Goal: Task Accomplishment & Management: Manage account settings

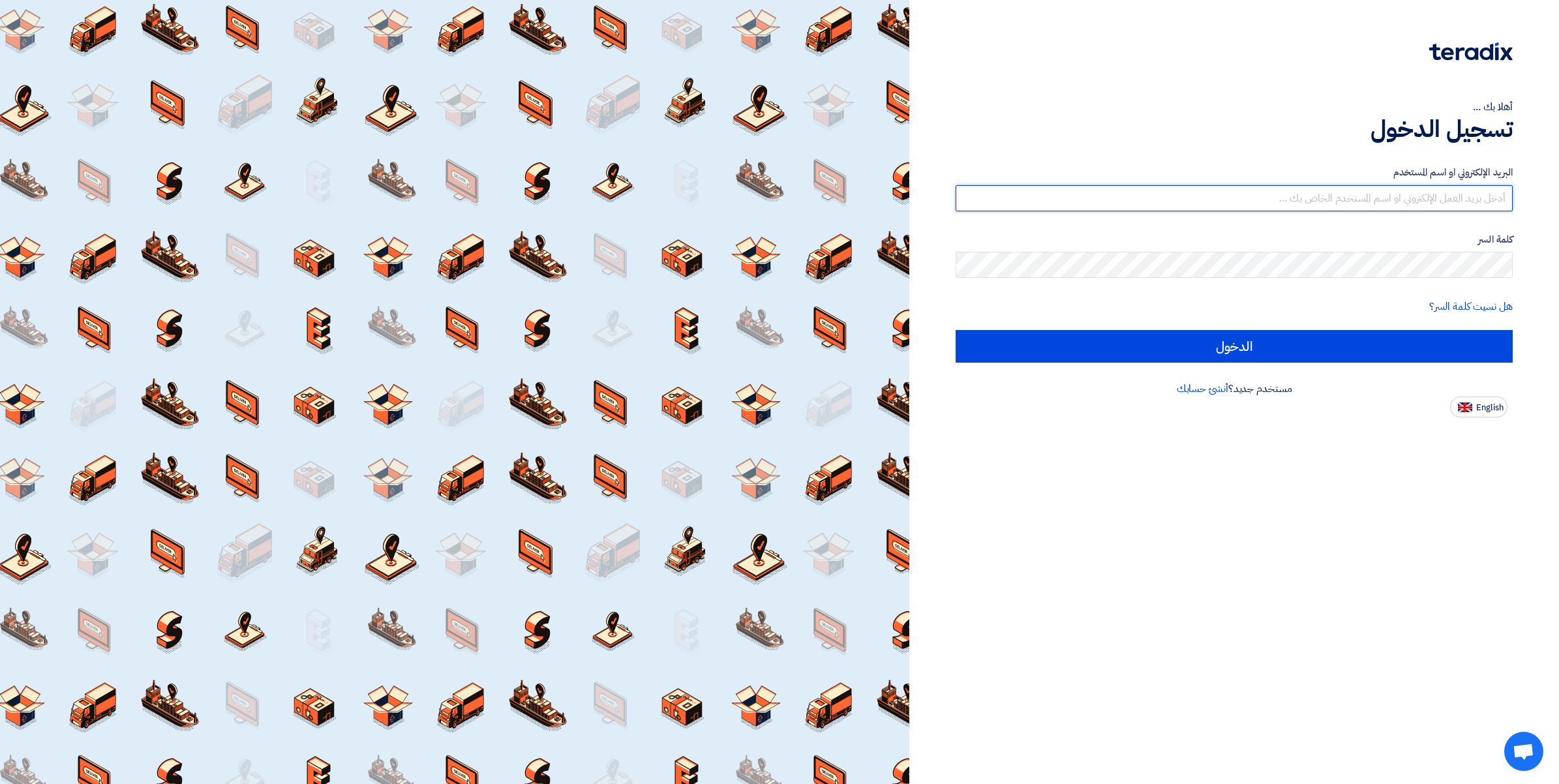
type input "[PERSON_NAME][EMAIL_ADDRESS][DOMAIN_NAME]"
click at [1322, 515] on div "أهلا بك ... تسجيل الدخول البريد الإلكتروني او اسم المستخدم ahmed.abdelnaby@wadi…" at bounding box center [1233, 392] width 649 height 784
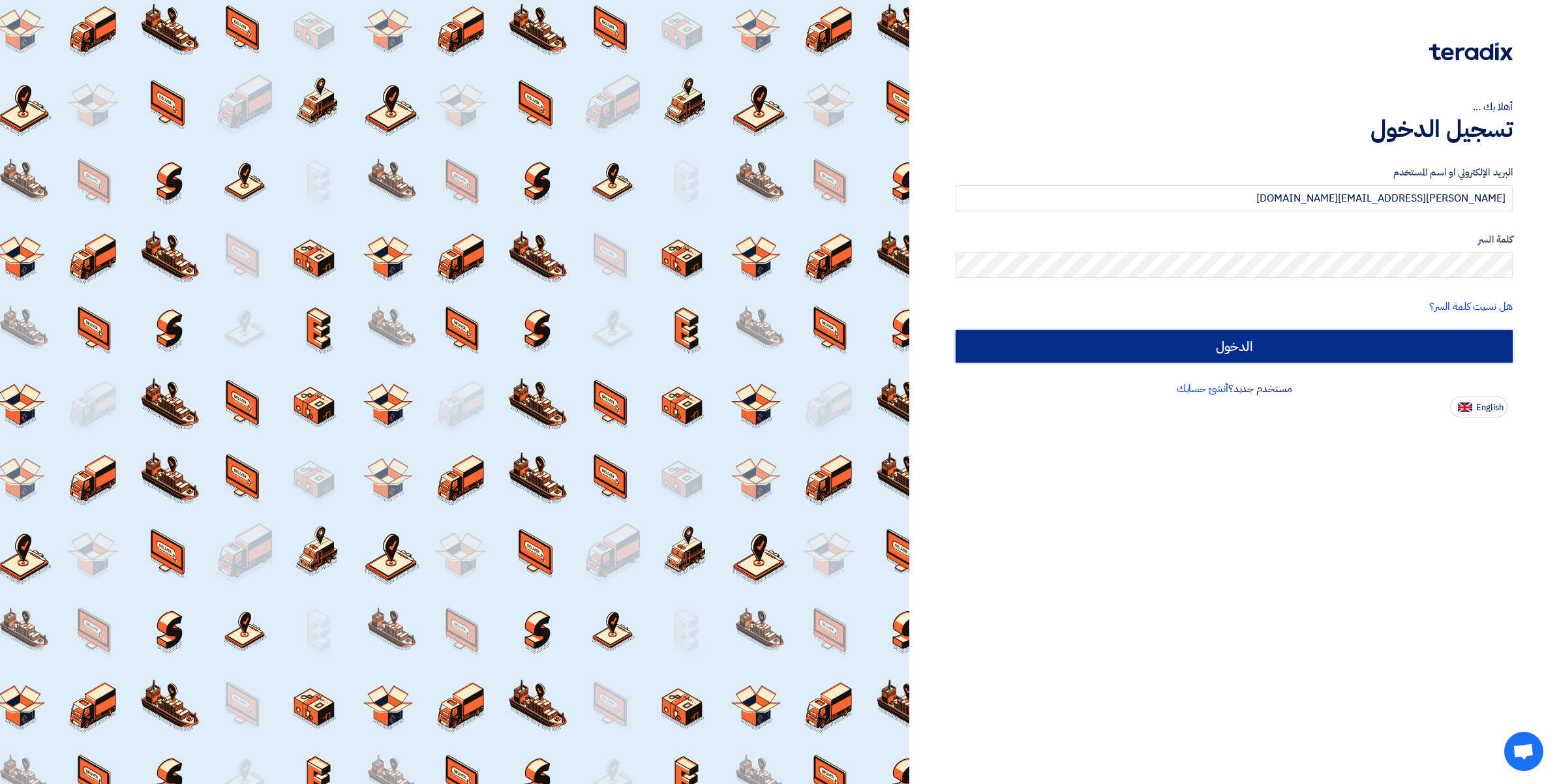
click at [1228, 339] on input "الدخول" at bounding box center [1233, 346] width 557 height 33
